Goal: Transaction & Acquisition: Purchase product/service

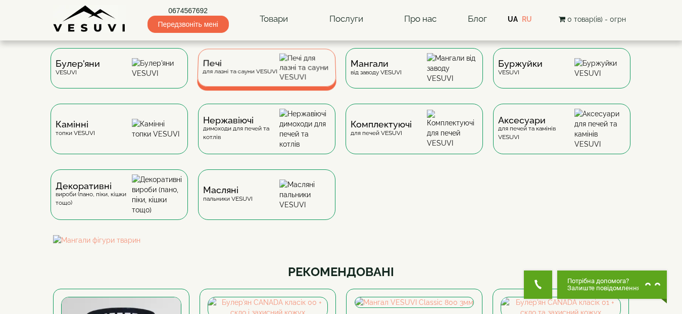
click at [240, 74] on div "Печі для лазні та сауни VESUVI" at bounding box center [239, 68] width 75 height 16
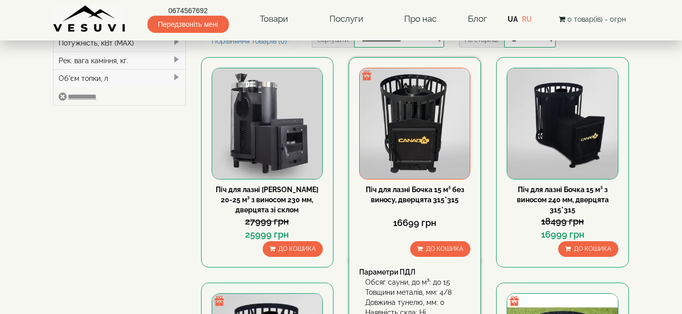
type input "*****"
type input "******"
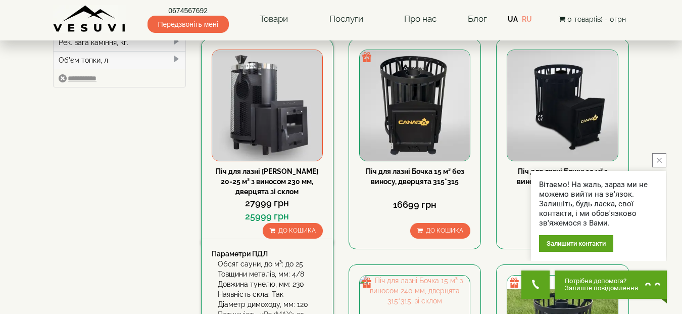
scroll to position [273, 0]
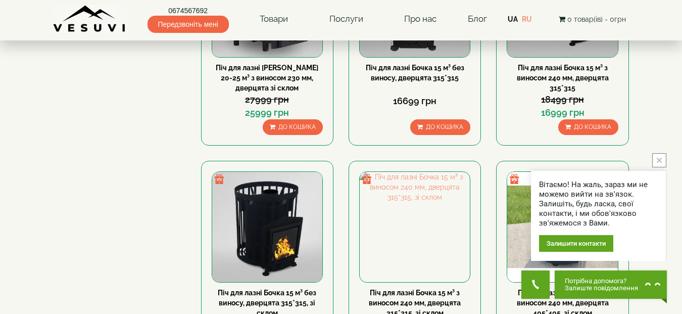
click at [660, 160] on icon "close button" at bounding box center [658, 160] width 5 height 5
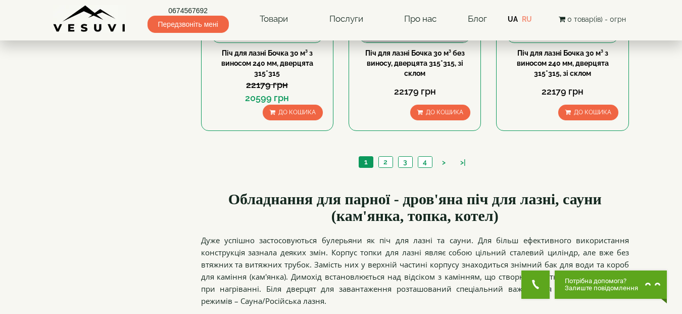
scroll to position [1232, 0]
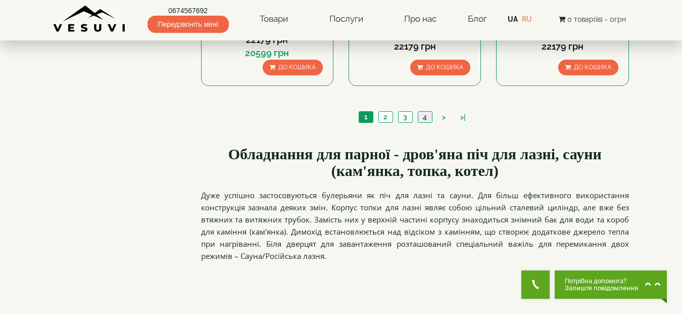
click at [425, 119] on link "4" at bounding box center [425, 117] width 14 height 11
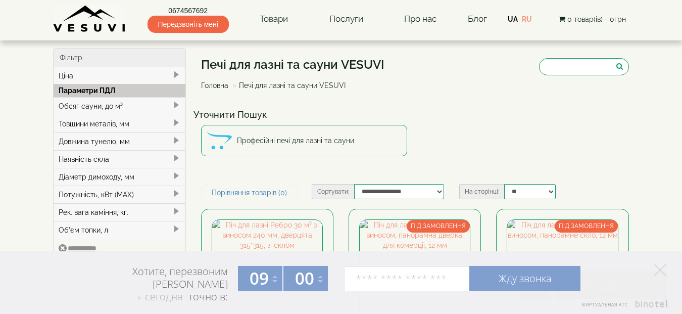
click at [208, 85] on link "Головна" at bounding box center [214, 85] width 27 height 8
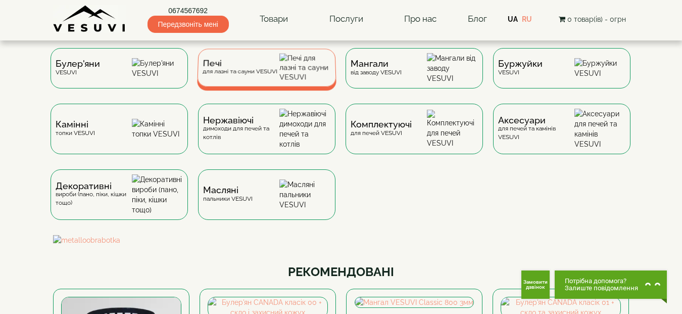
click at [236, 67] on span "Печі" at bounding box center [239, 64] width 75 height 8
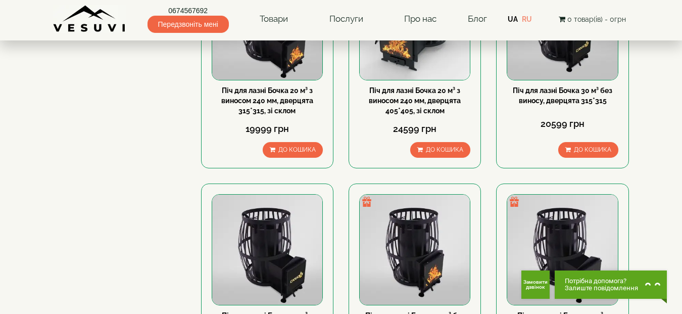
scroll to position [1161, 0]
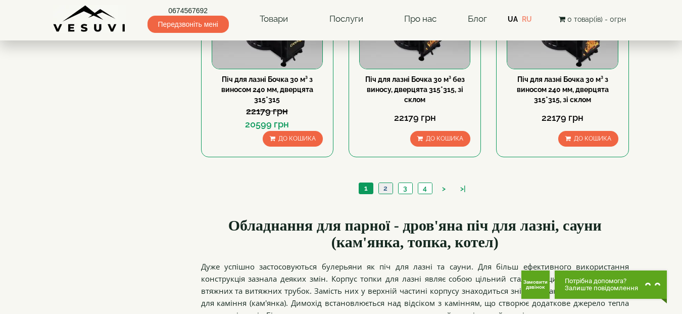
click at [380, 185] on link "2" at bounding box center [385, 188] width 14 height 11
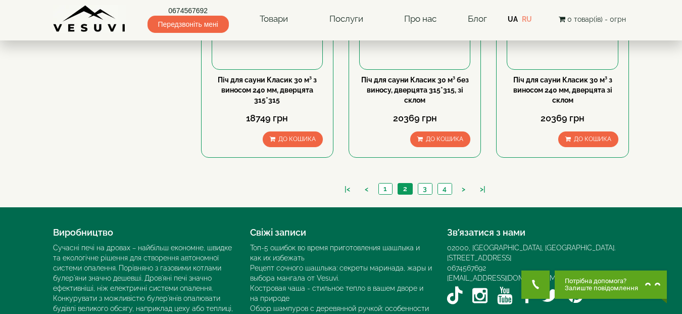
scroll to position [1161, 0]
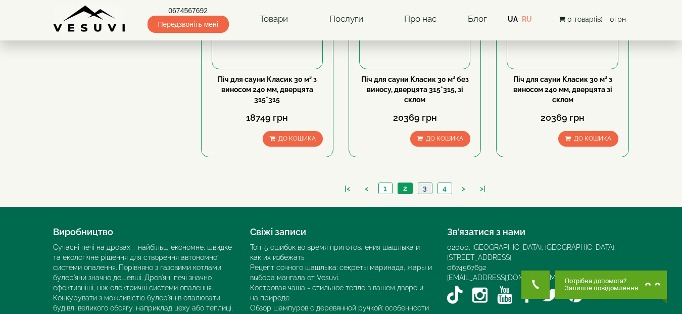
click at [421, 188] on link "3" at bounding box center [425, 188] width 14 height 11
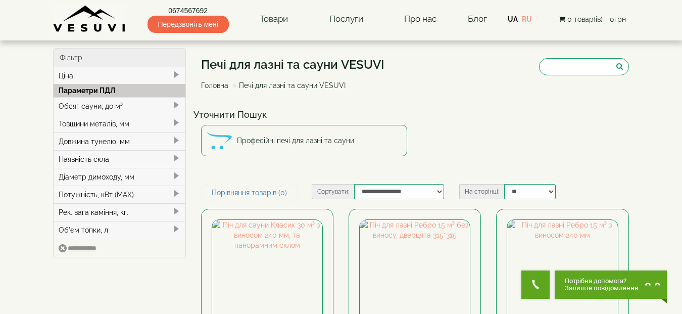
click at [98, 124] on div "Товщини металів, мм" at bounding box center [120, 124] width 132 height 18
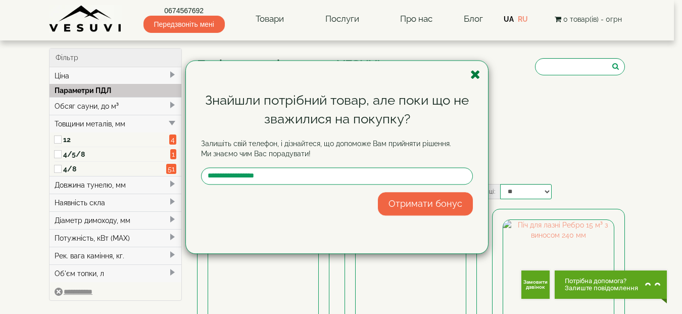
click at [474, 73] on icon "button" at bounding box center [475, 74] width 10 height 13
